Goal: Entertainment & Leisure: Consume media (video, audio)

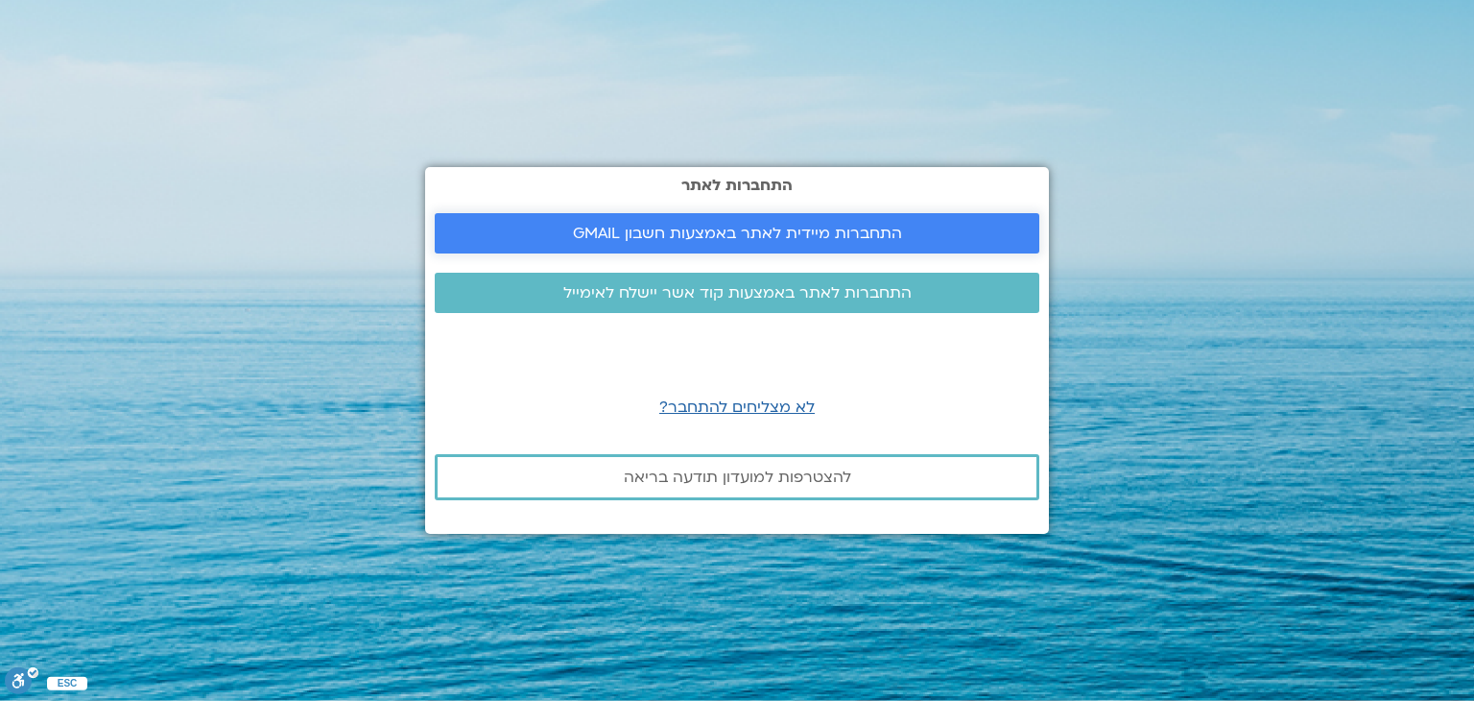
click at [821, 218] on link "התחברות מיידית לאתר באמצעות חשבון GMAIL" at bounding box center [737, 233] width 605 height 40
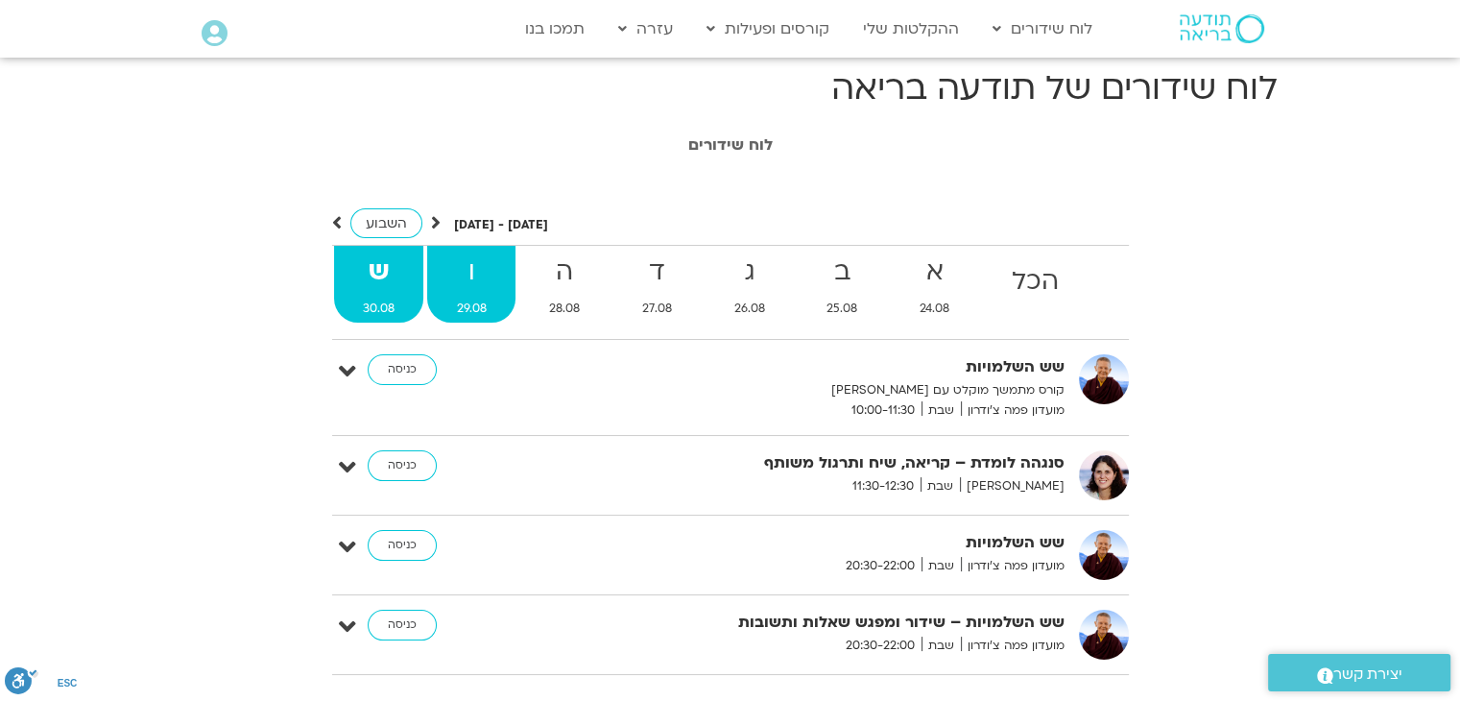
click at [498, 277] on strong "ו" at bounding box center [471, 272] width 88 height 43
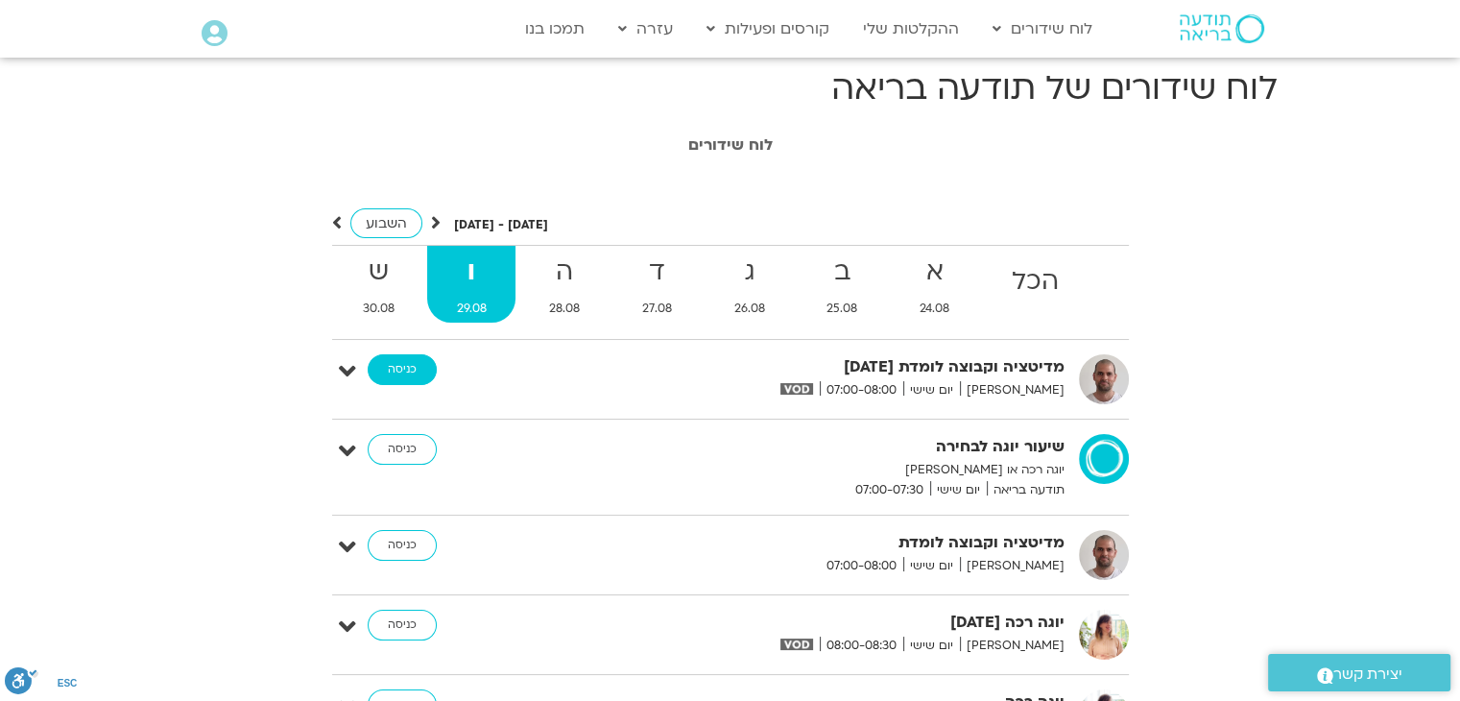
click at [415, 363] on link "כניסה" at bounding box center [402, 369] width 69 height 31
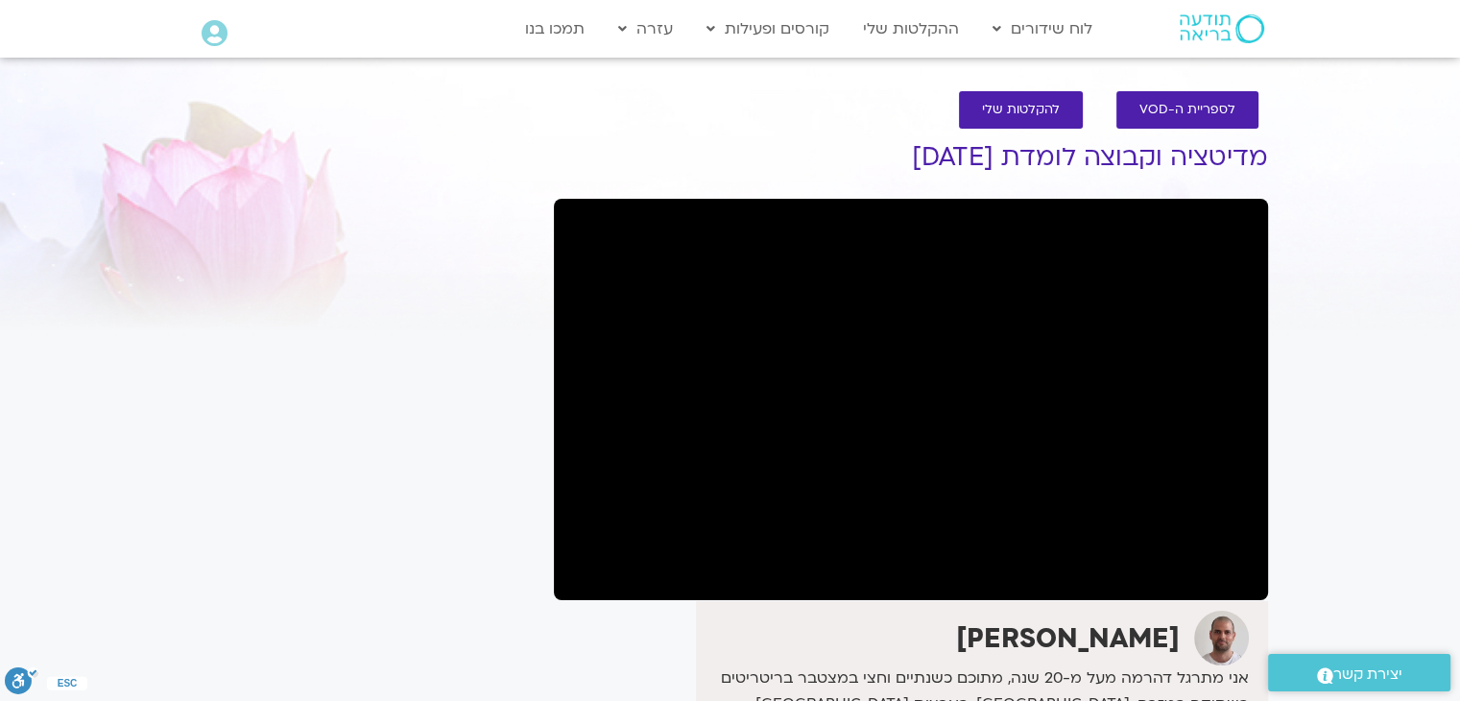
click at [424, 364] on div "It seems we can't find what you're looking for. It seems we can't find what you…" at bounding box center [363, 633] width 361 height 1047
click at [345, 238] on div "It seems we can't find what you're looking for. It seems we can't find what you…" at bounding box center [363, 633] width 361 height 1047
drag, startPoint x: 47, startPoint y: 0, endPoint x: 137, endPoint y: 527, distance: 534.6
click at [137, 527] on section "לספריית ה-VOD להקלטות שלי מדיטציה וקבוצה לומדת 29.8.25 דקל קנטי אני מתרגל דהרמה…" at bounding box center [730, 615] width 1460 height 1086
click at [912, 34] on link "ההקלטות שלי" at bounding box center [910, 29] width 115 height 36
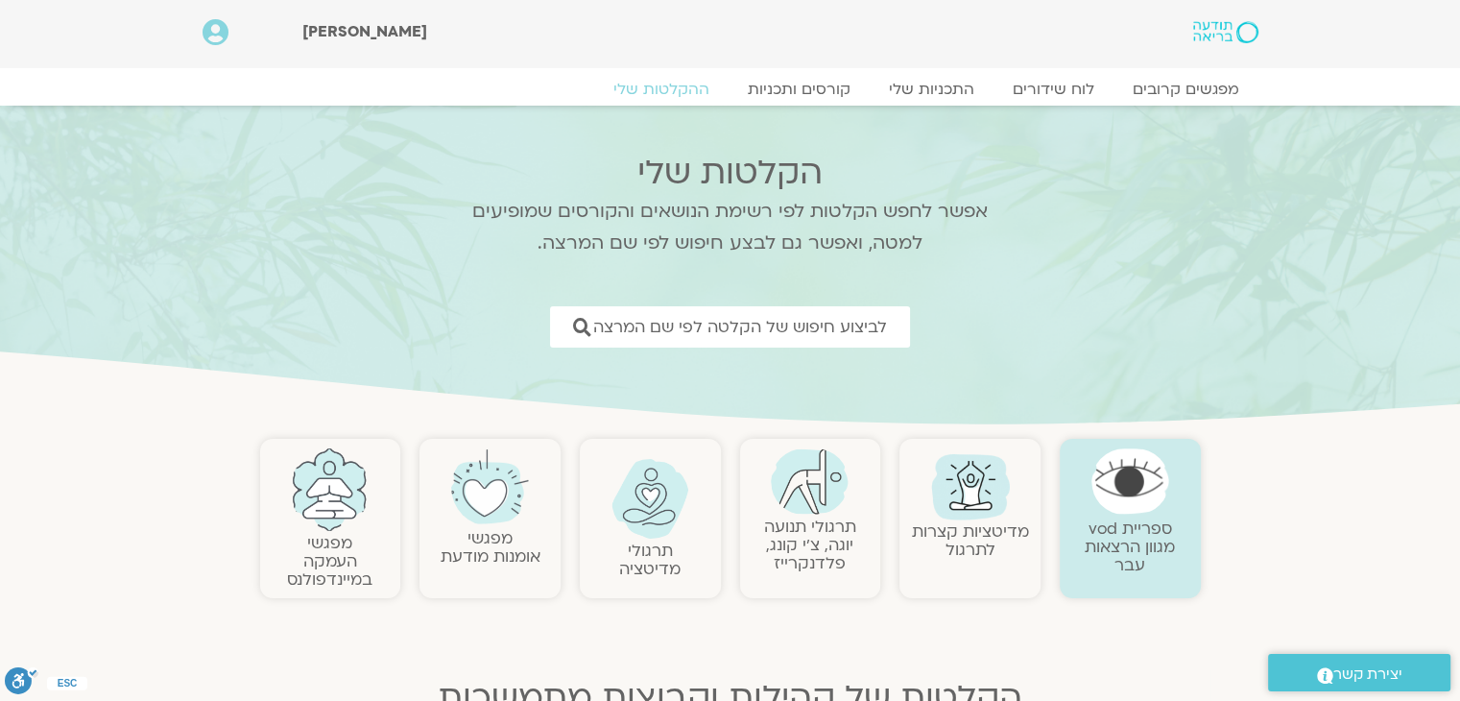
click at [642, 515] on img at bounding box center [650, 499] width 78 height 80
click at [807, 525] on link "תרגולי תנועה יוגה, צ׳י קונג, פלדנקרייז" at bounding box center [810, 544] width 92 height 59
click at [802, 504] on img at bounding box center [810, 481] width 78 height 66
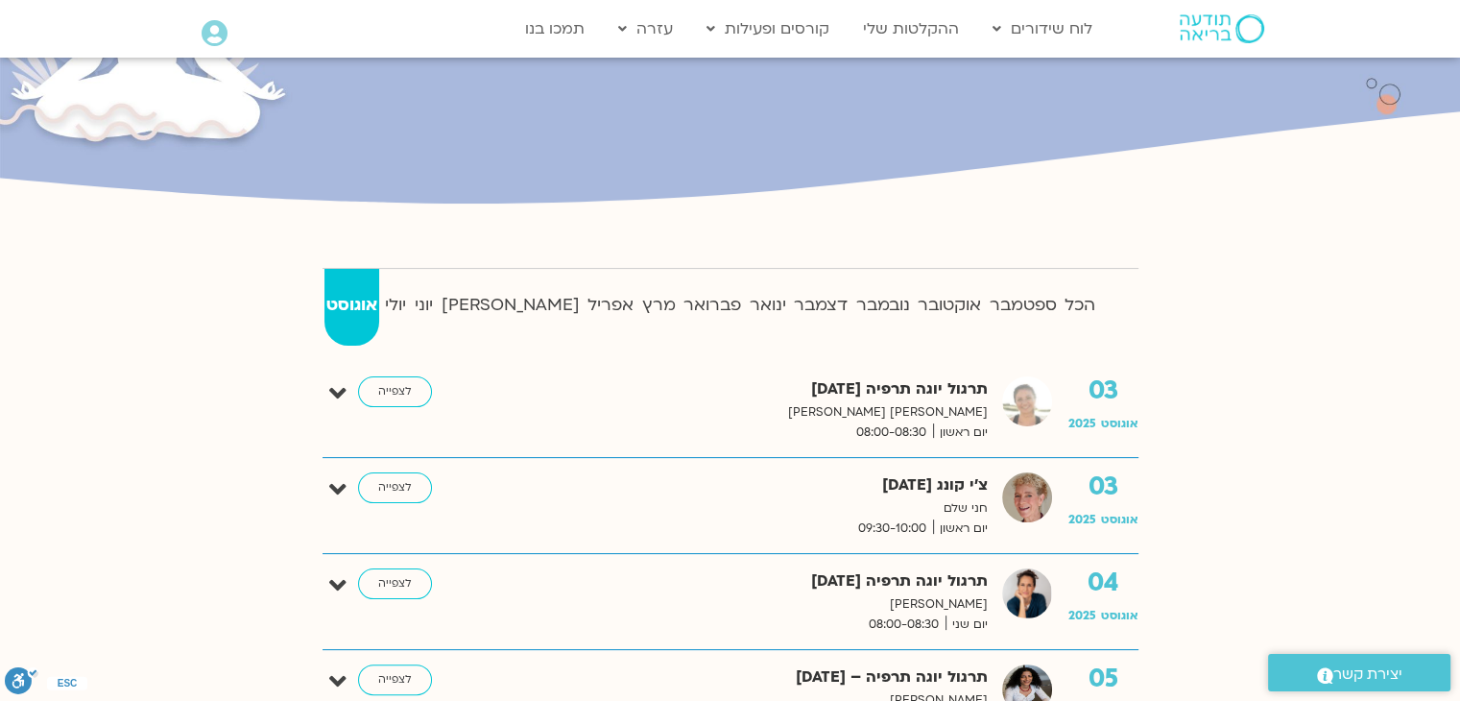
scroll to position [524, 0]
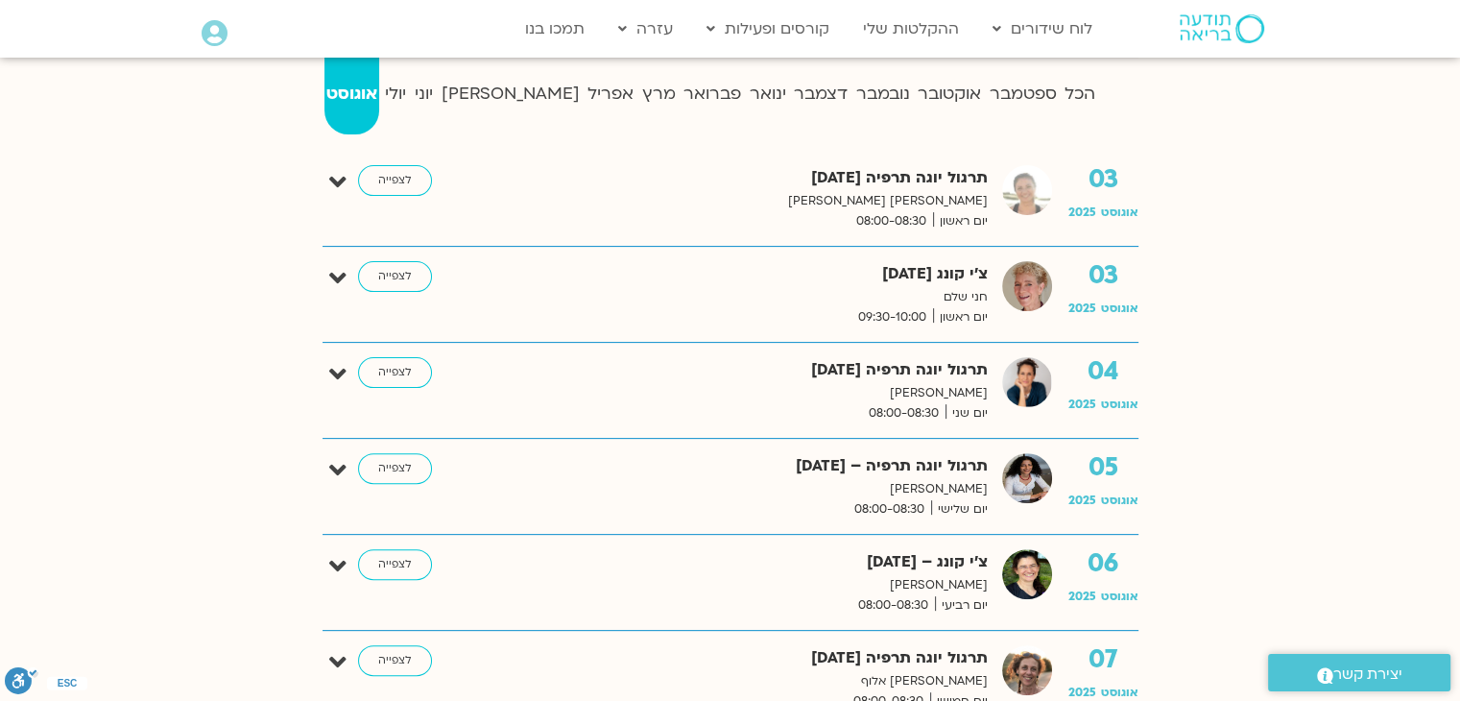
click at [569, 248] on div "03 אוגוסט 2025 צ’י קונג 3.8.25 חני שלם יום ראשון 09:30-10:00 לצפייה" at bounding box center [730, 295] width 816 height 96
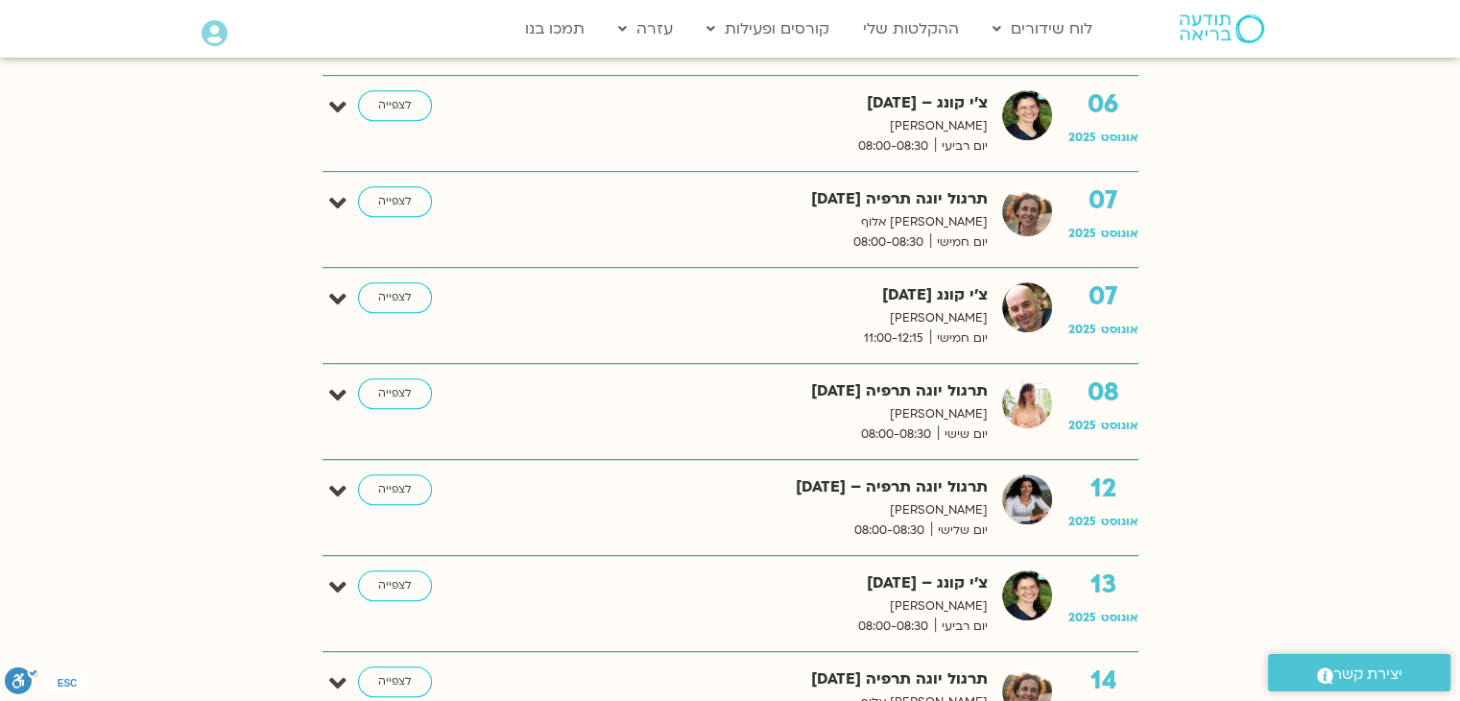
scroll to position [1062, 0]
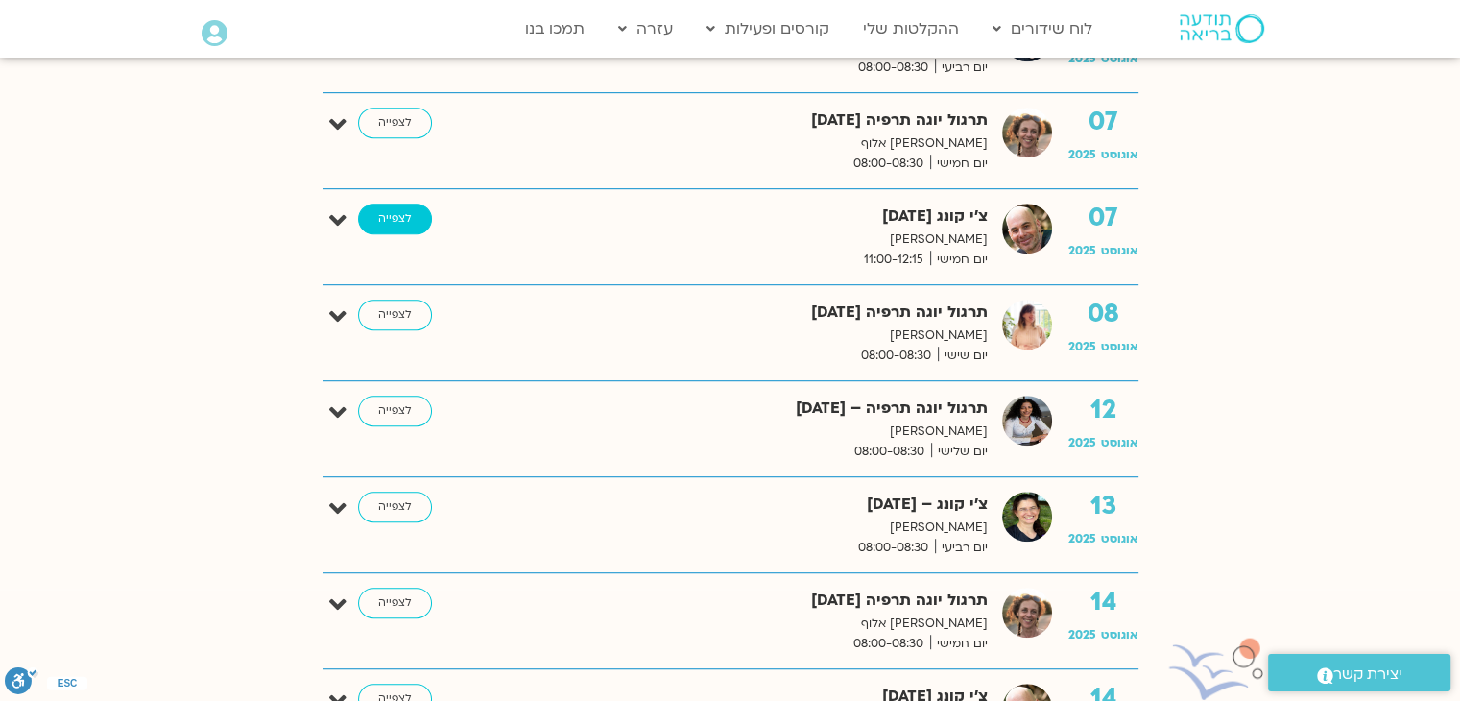
click at [407, 219] on link "לצפייה" at bounding box center [395, 218] width 74 height 31
